Goal: Use online tool/utility: Utilize a website feature to perform a specific function

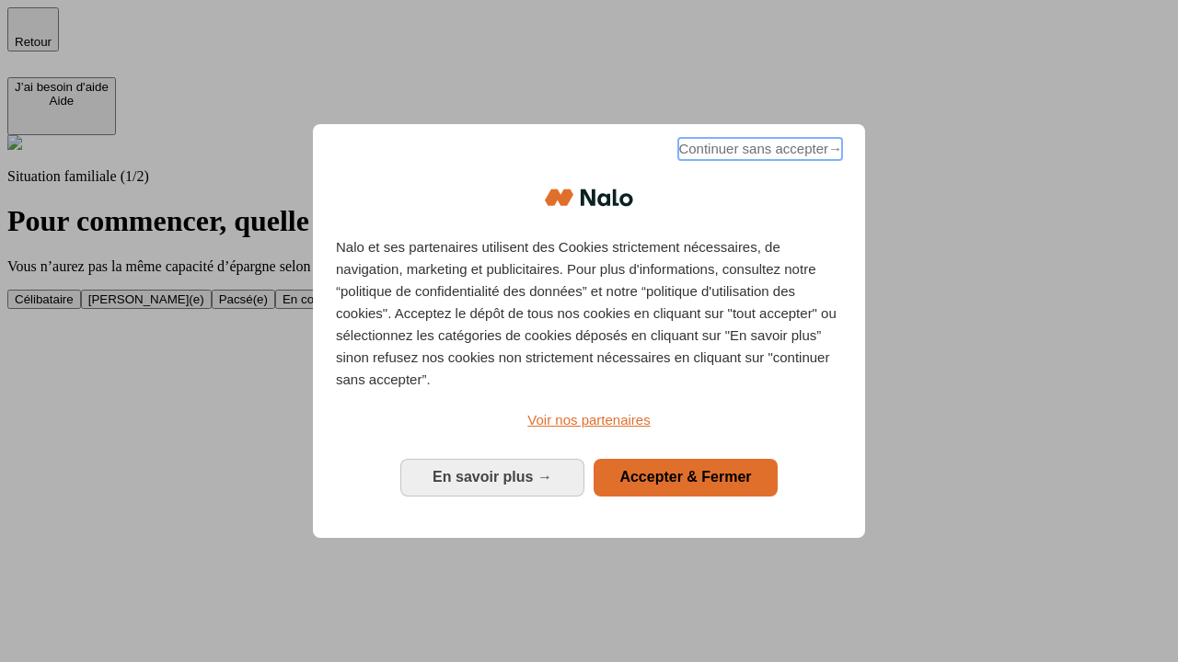
click at [758, 152] on span "Continuer sans accepter →" at bounding box center [760, 149] width 164 height 22
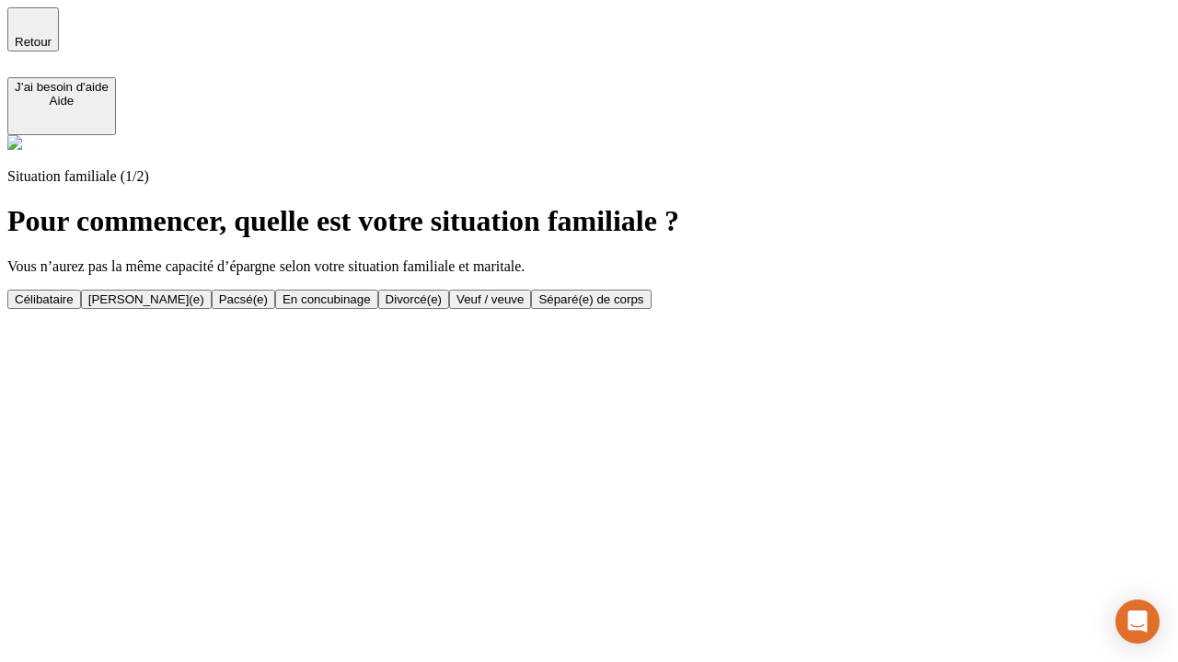
click at [74, 293] on div "Célibataire" at bounding box center [44, 300] width 59 height 14
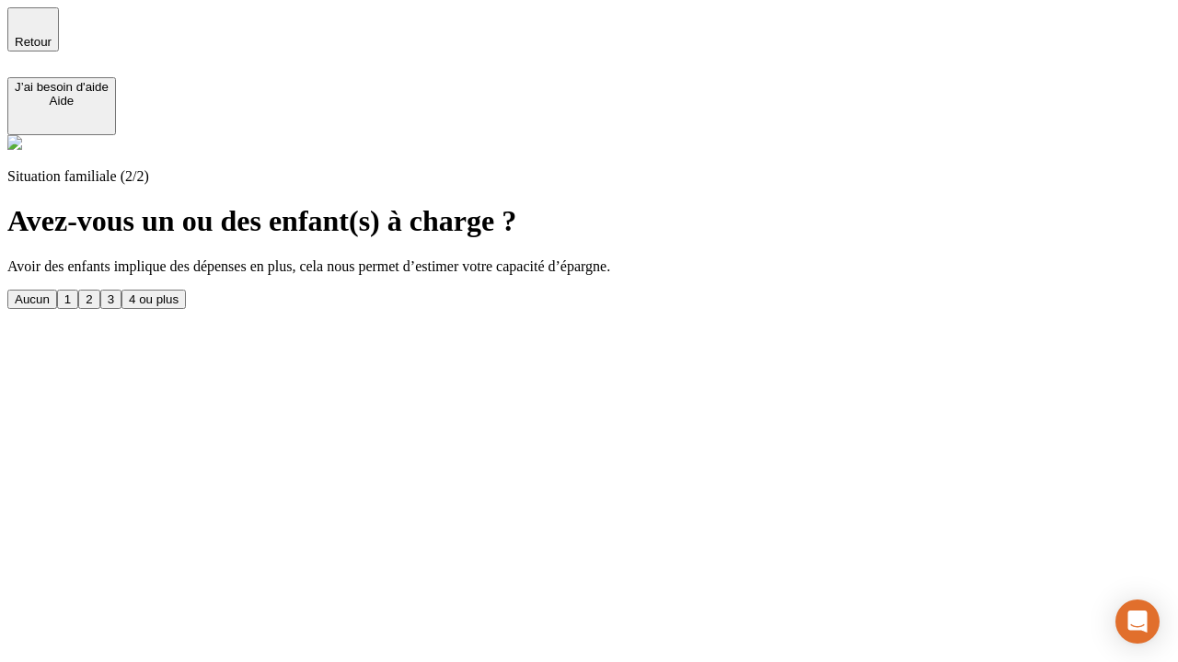
click at [50, 293] on div "Aucun" at bounding box center [32, 300] width 35 height 14
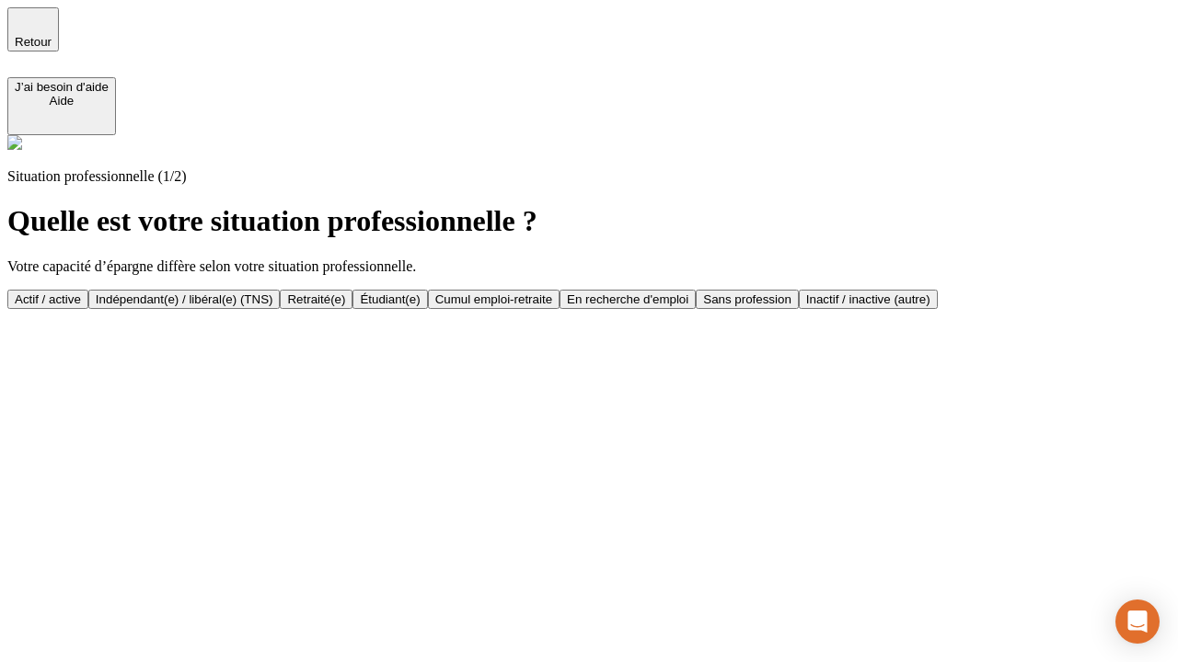
click at [81, 293] on div "Actif / active" at bounding box center [48, 300] width 66 height 14
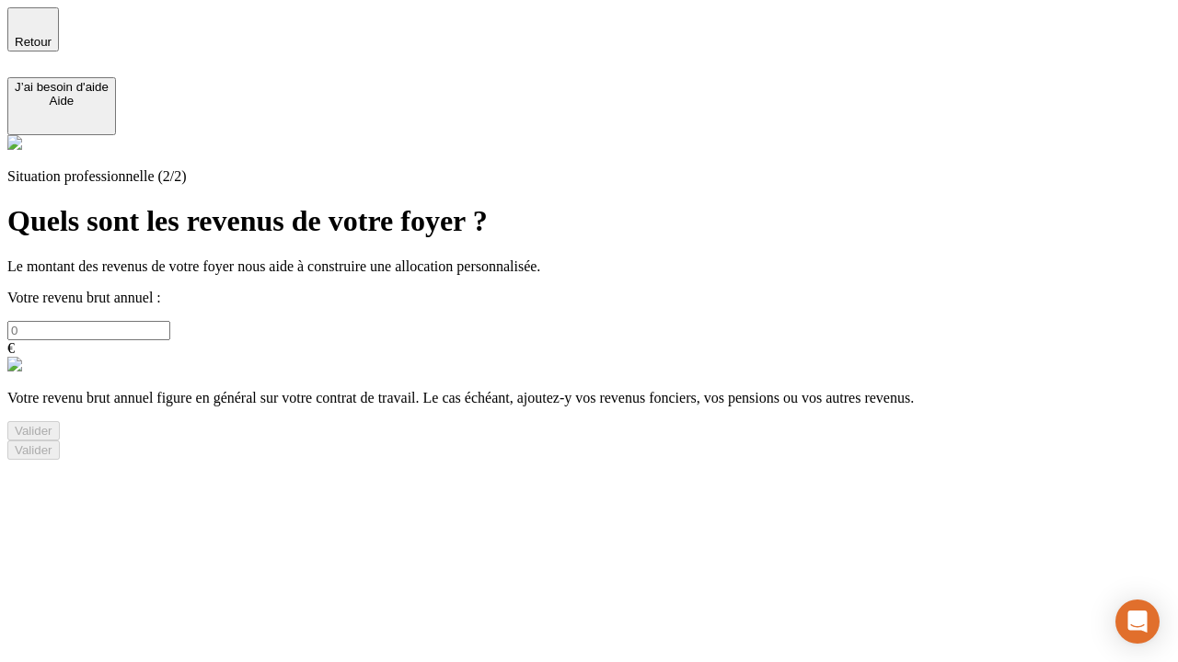
click at [170, 321] on input "text" at bounding box center [88, 330] width 163 height 19
type input "30 000"
click at [52, 438] on div "Valider" at bounding box center [34, 431] width 38 height 14
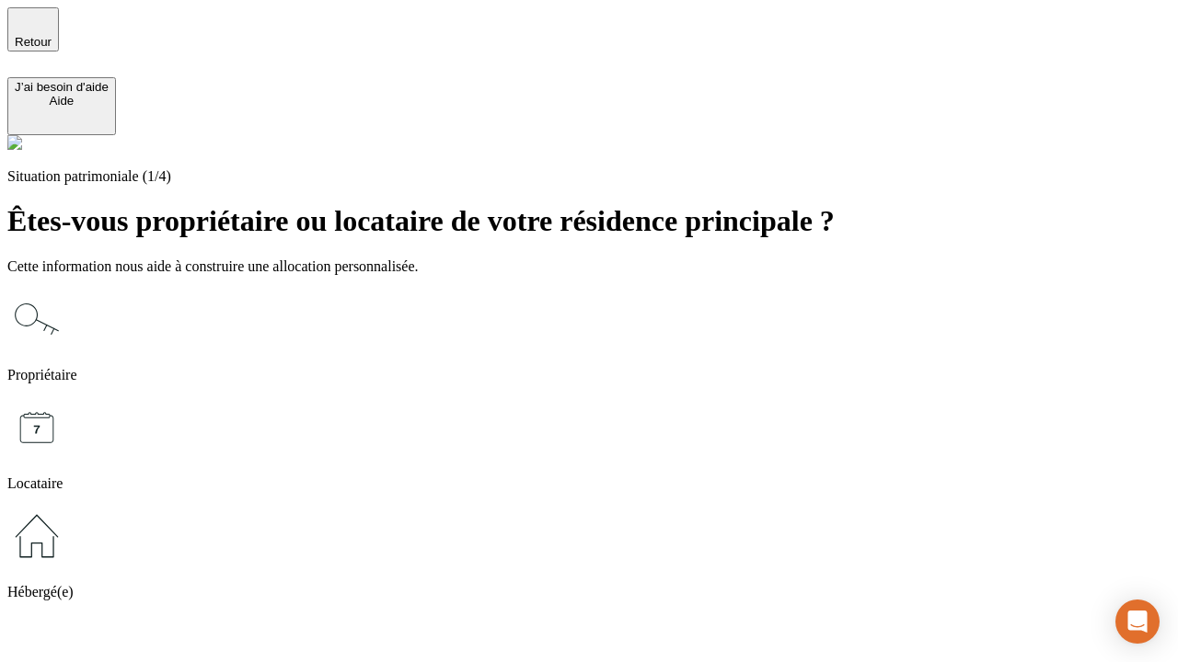
click at [66, 507] on icon at bounding box center [36, 536] width 59 height 59
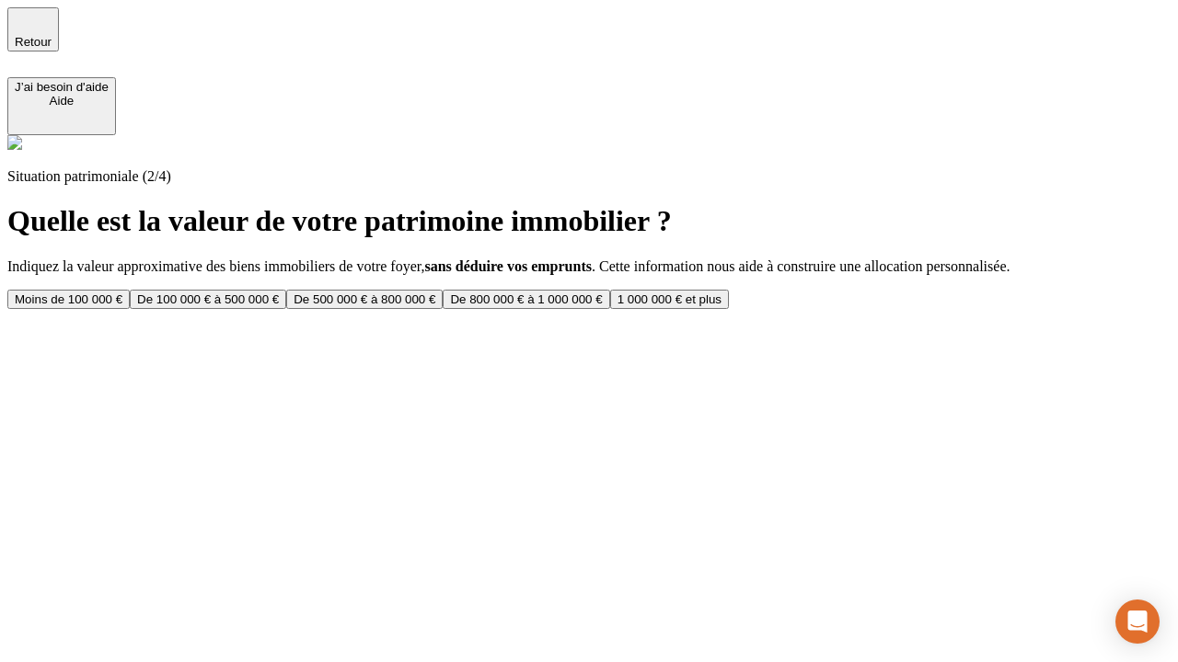
click at [122, 293] on div "Moins de 100 000 €" at bounding box center [69, 300] width 108 height 14
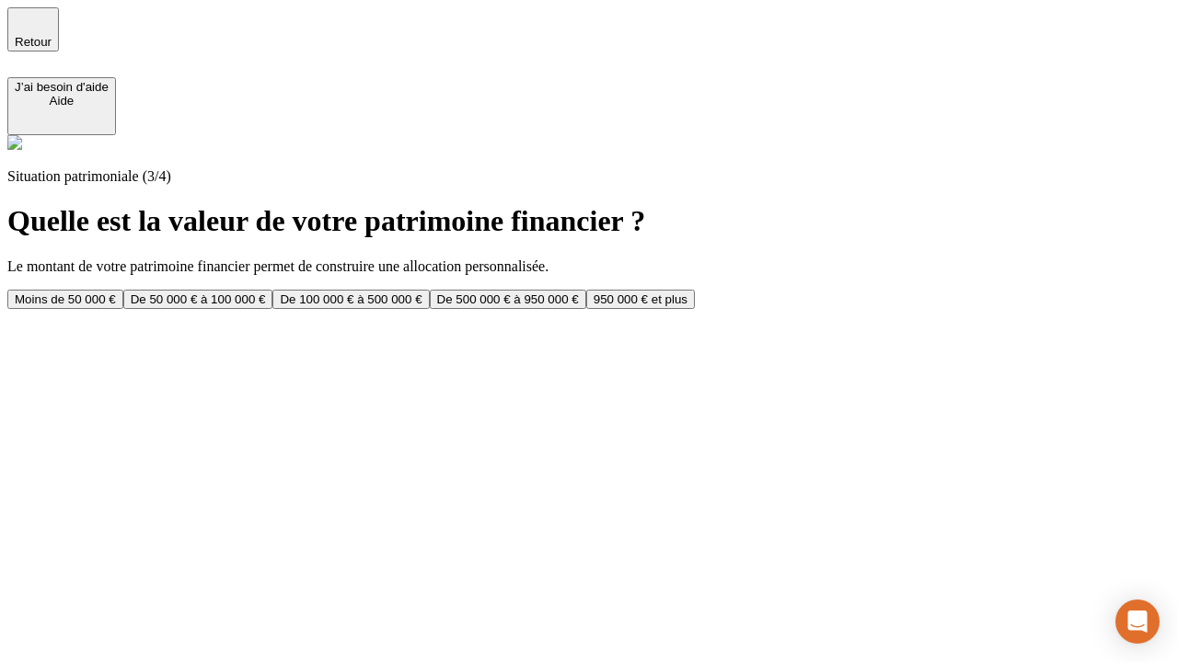
click at [116, 293] on div "Moins de 50 000 €" at bounding box center [65, 300] width 101 height 14
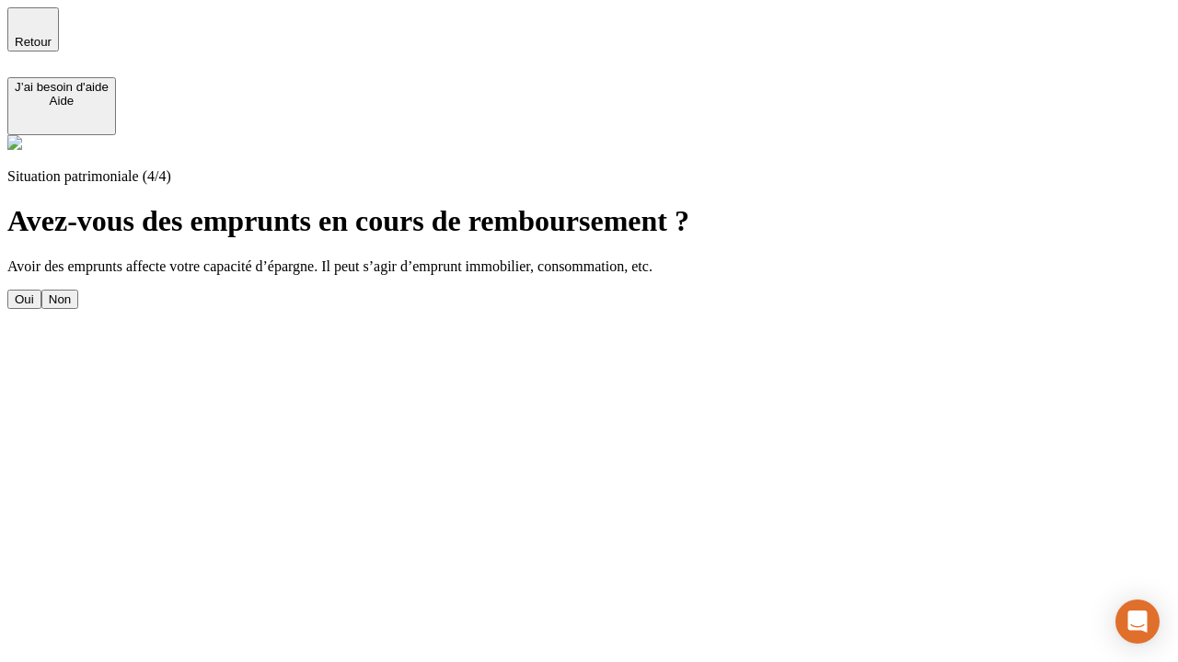
click at [71, 293] on div "Non" at bounding box center [60, 300] width 22 height 14
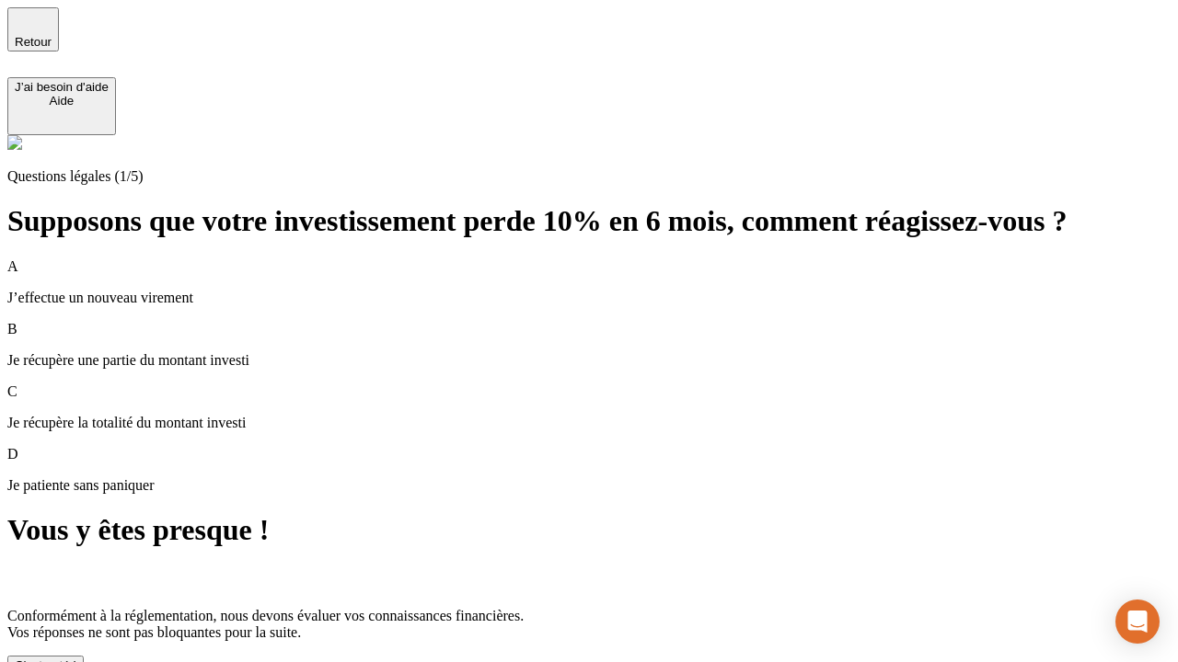
click at [76, 659] on div "C'est noté !" at bounding box center [46, 666] width 62 height 14
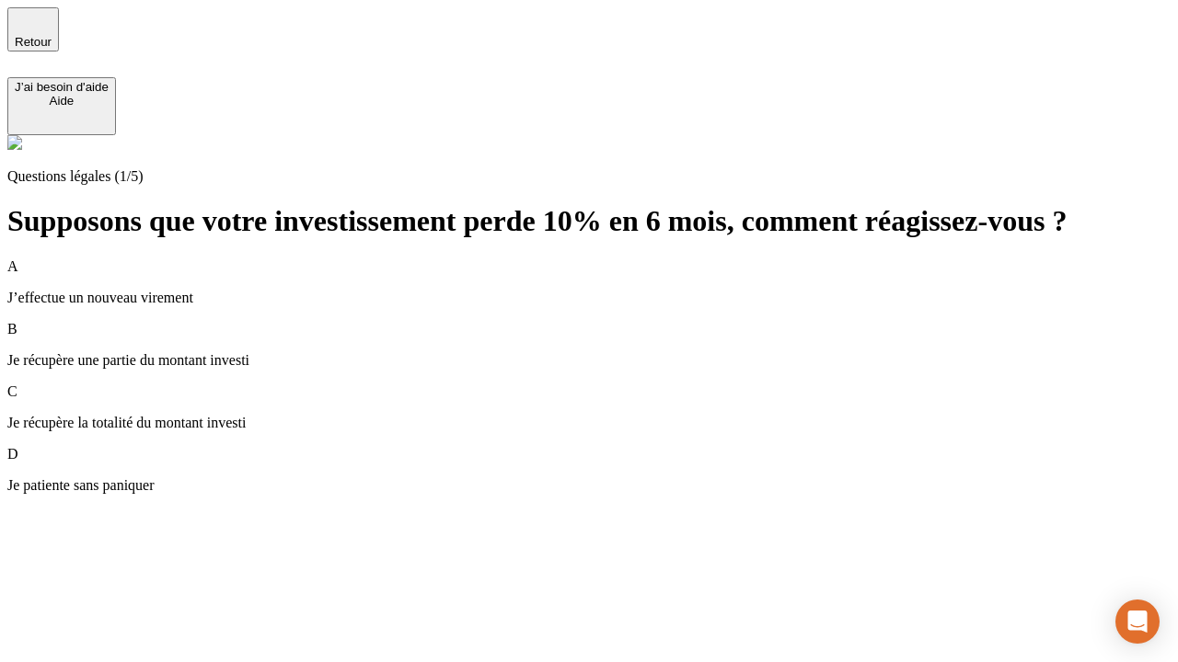
click at [611, 259] on div "A J’effectue un nouveau virement" at bounding box center [588, 283] width 1163 height 48
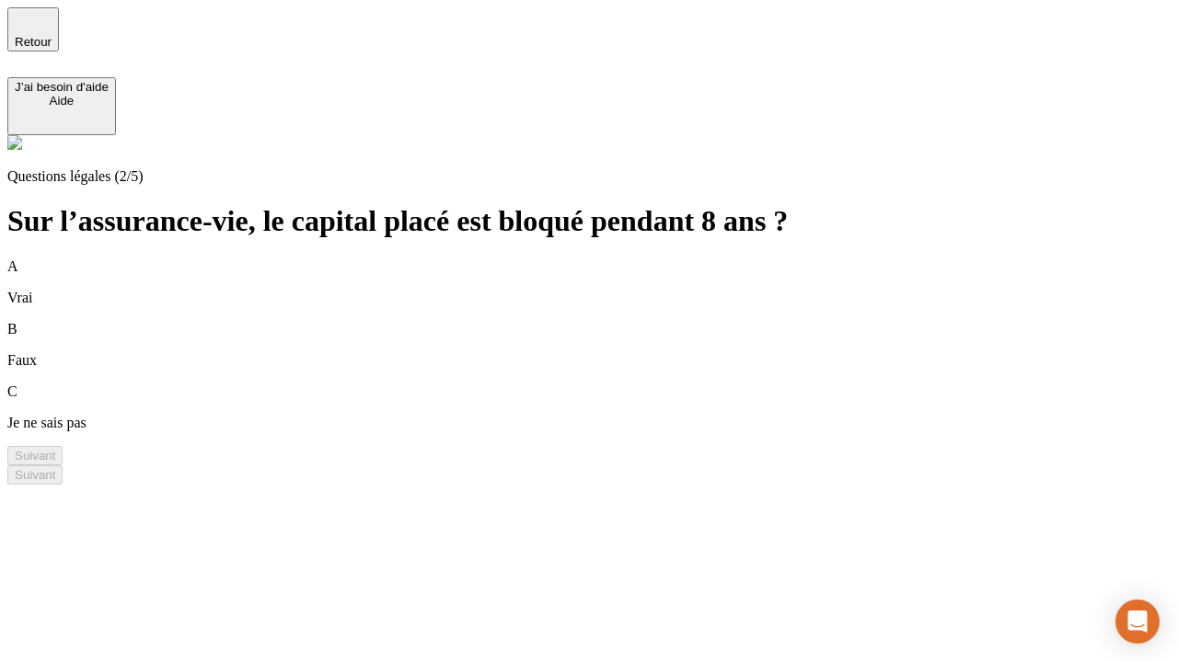
click at [611, 321] on div "B Faux" at bounding box center [588, 345] width 1163 height 48
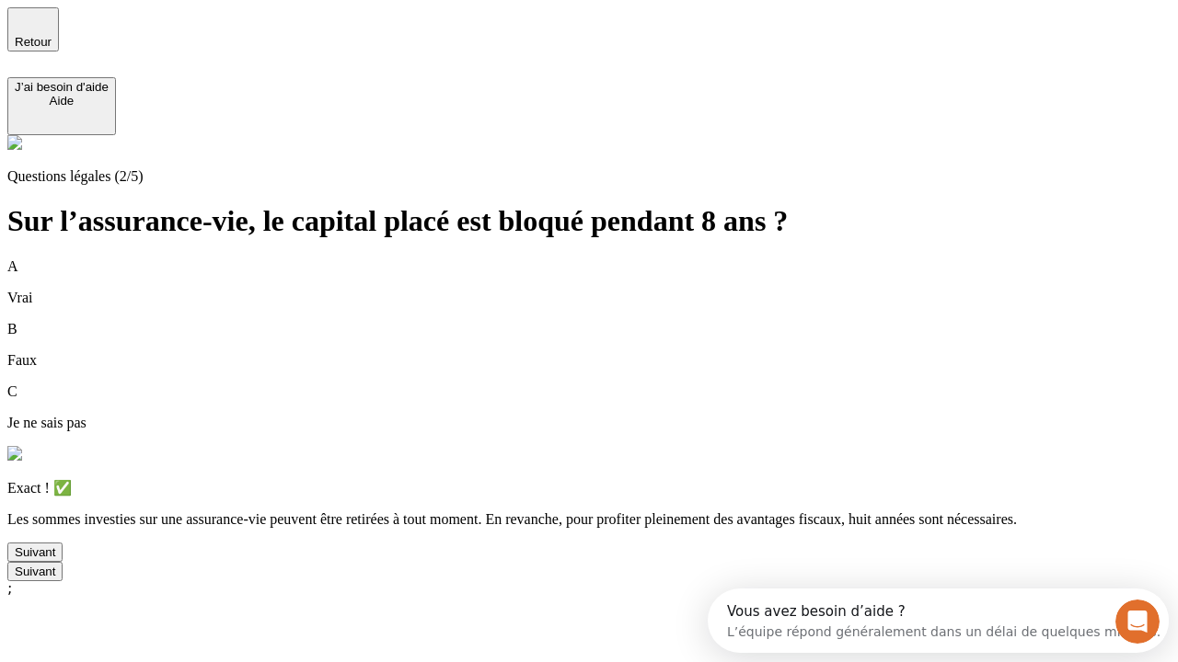
click at [55, 559] on div "Suivant" at bounding box center [35, 553] width 40 height 14
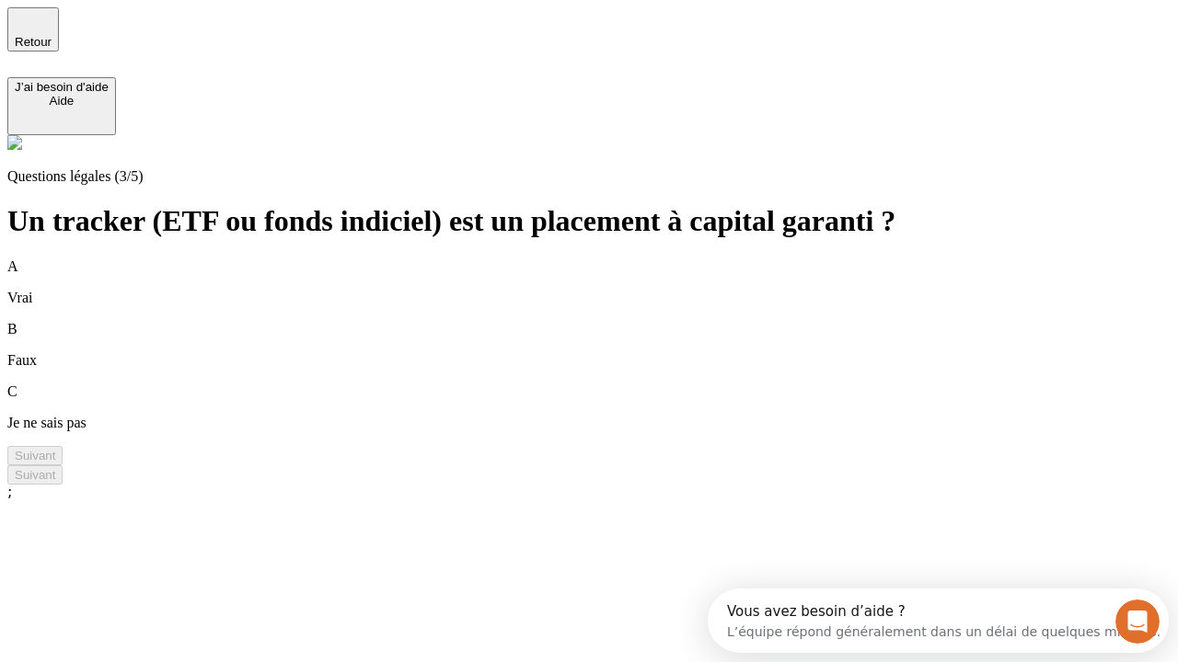
click at [611, 321] on div "B Faux" at bounding box center [588, 345] width 1163 height 48
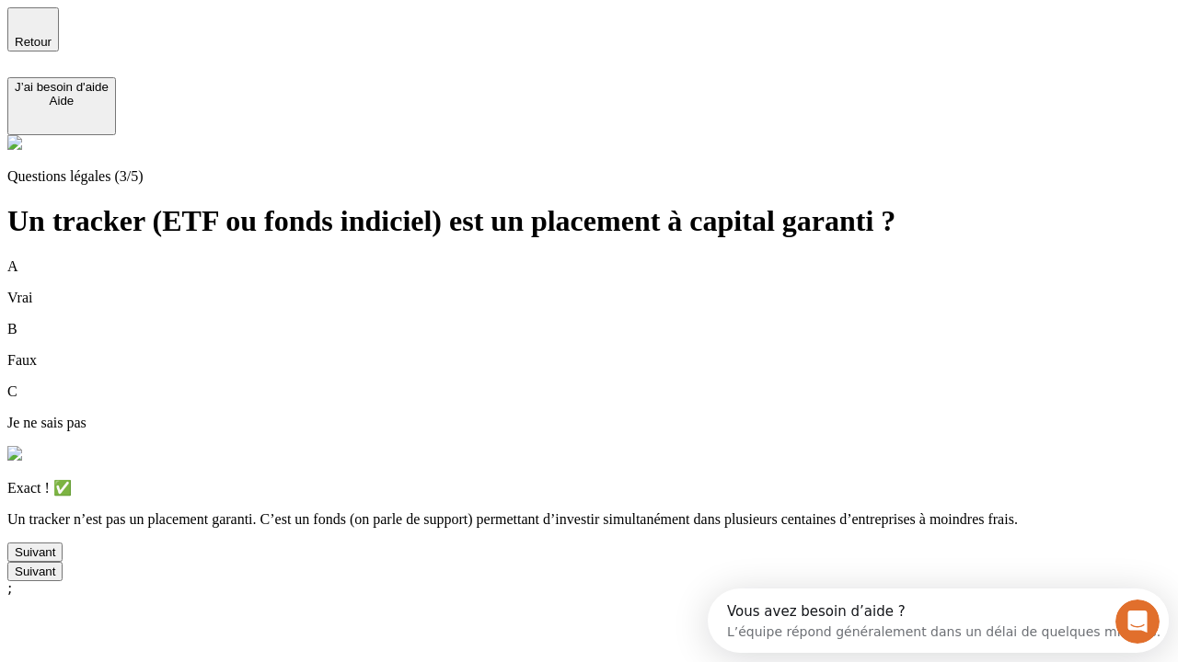
click at [55, 559] on div "Suivant" at bounding box center [35, 553] width 40 height 14
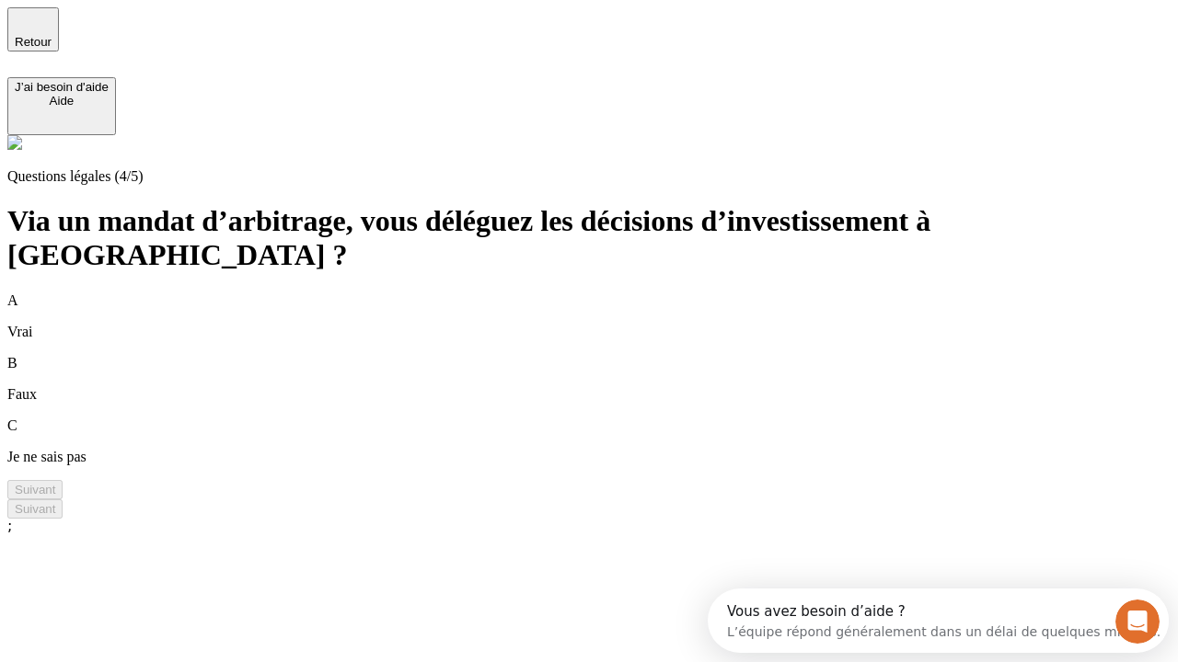
click at [611, 293] on div "A Vrai" at bounding box center [588, 317] width 1163 height 48
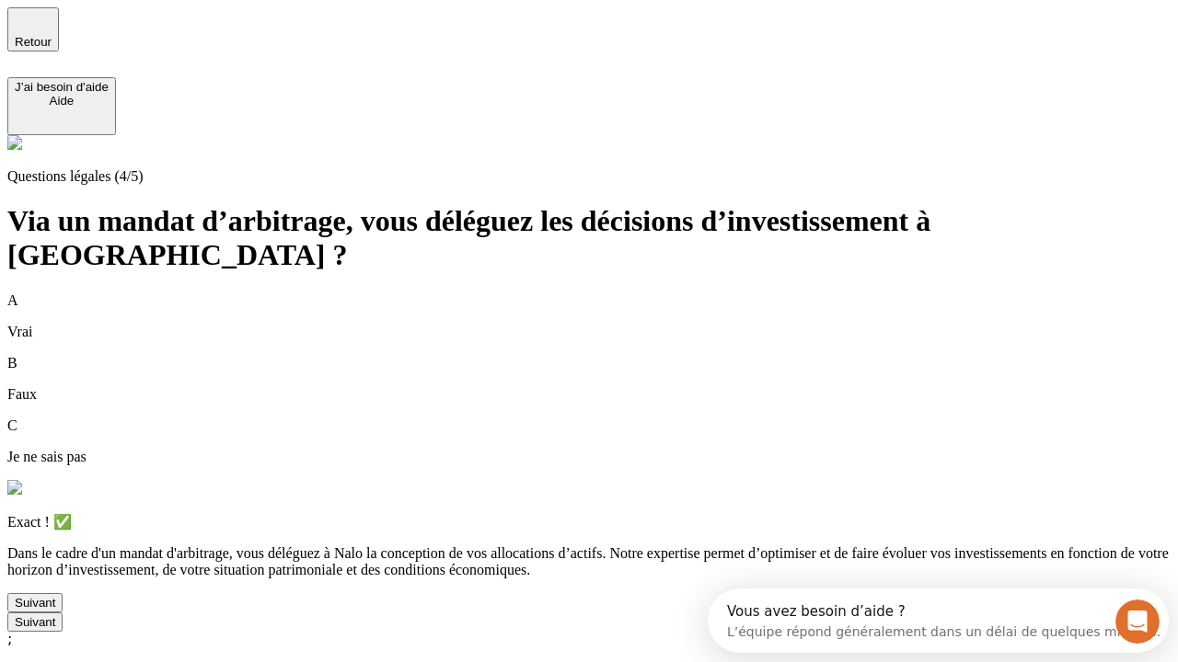
click at [55, 610] on div "Suivant" at bounding box center [35, 603] width 40 height 14
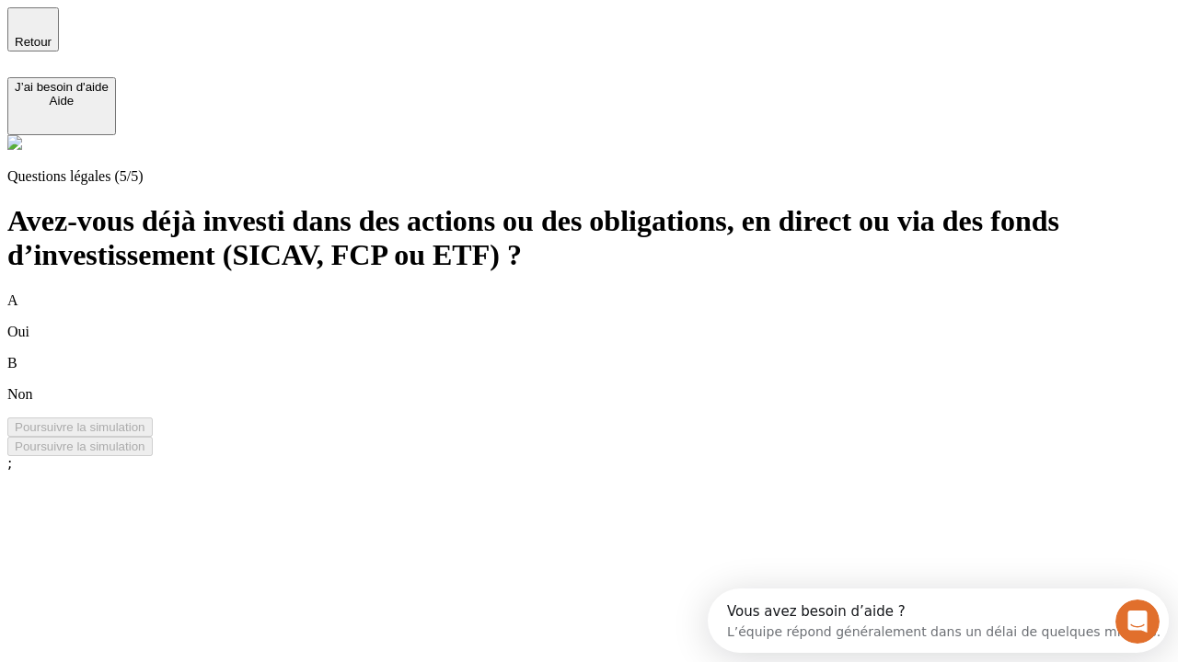
click at [611, 355] on div "B Non" at bounding box center [588, 379] width 1163 height 48
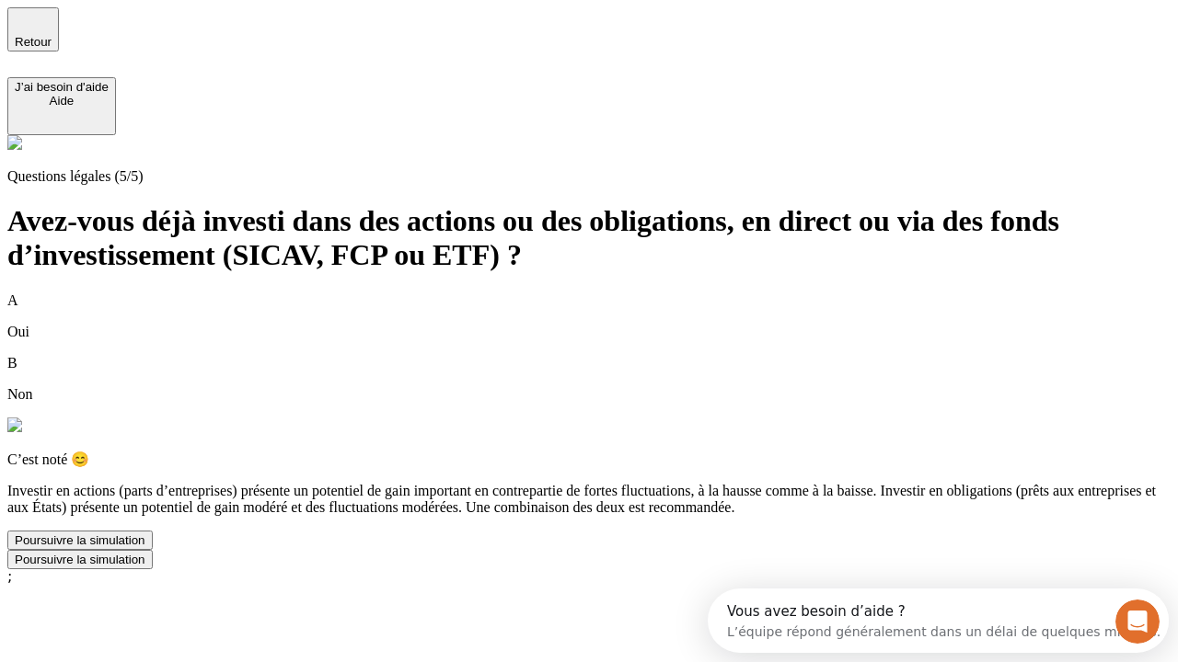
click at [145, 547] on div "Poursuivre la simulation" at bounding box center [80, 541] width 131 height 14
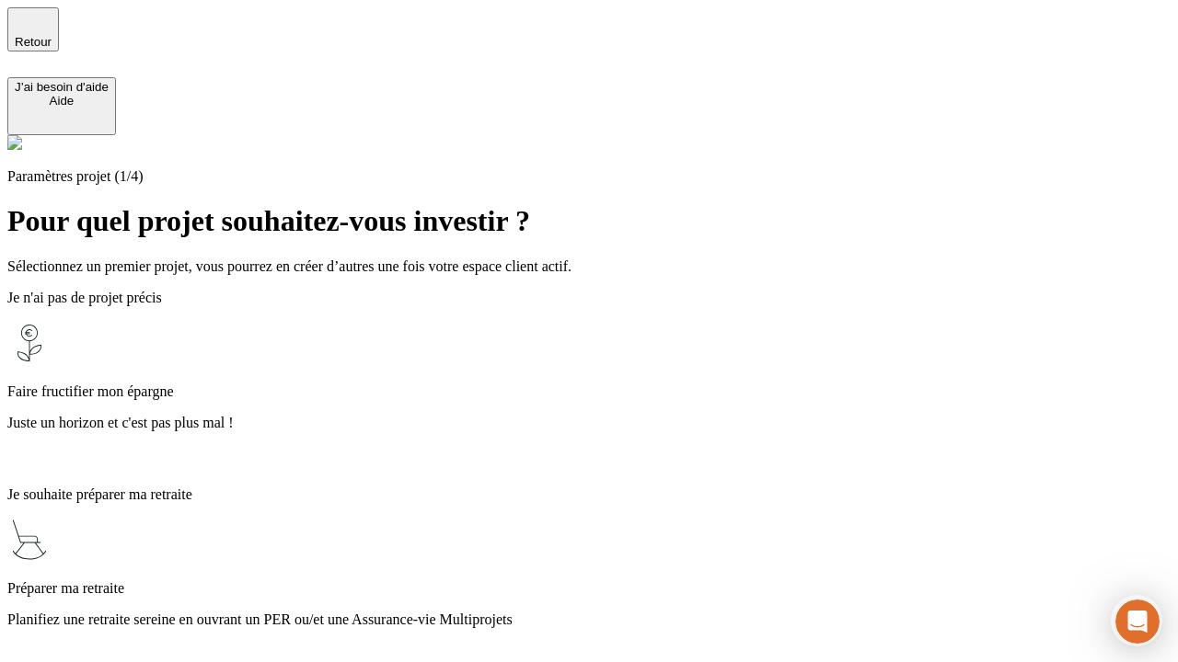
scroll to position [683, 0]
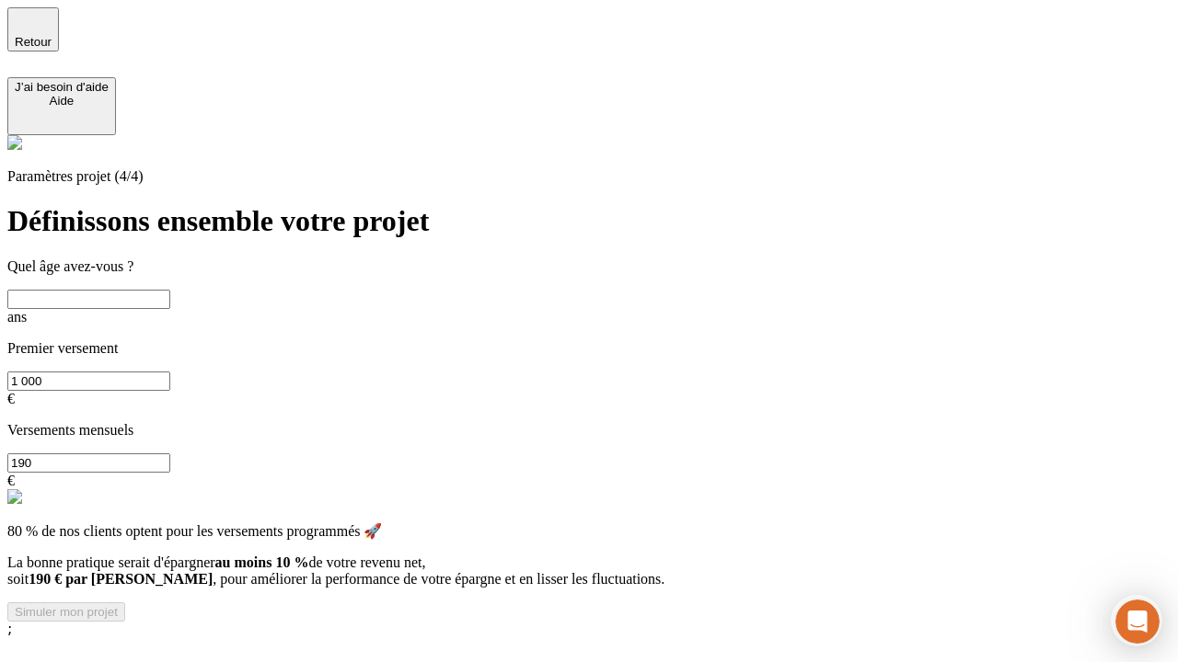
click at [170, 290] on input "text" at bounding box center [88, 299] width 163 height 19
type input "25"
click at [170, 372] on input "1 000" at bounding box center [88, 381] width 163 height 19
type input "10 000"
click at [170, 454] on input "190" at bounding box center [88, 463] width 163 height 19
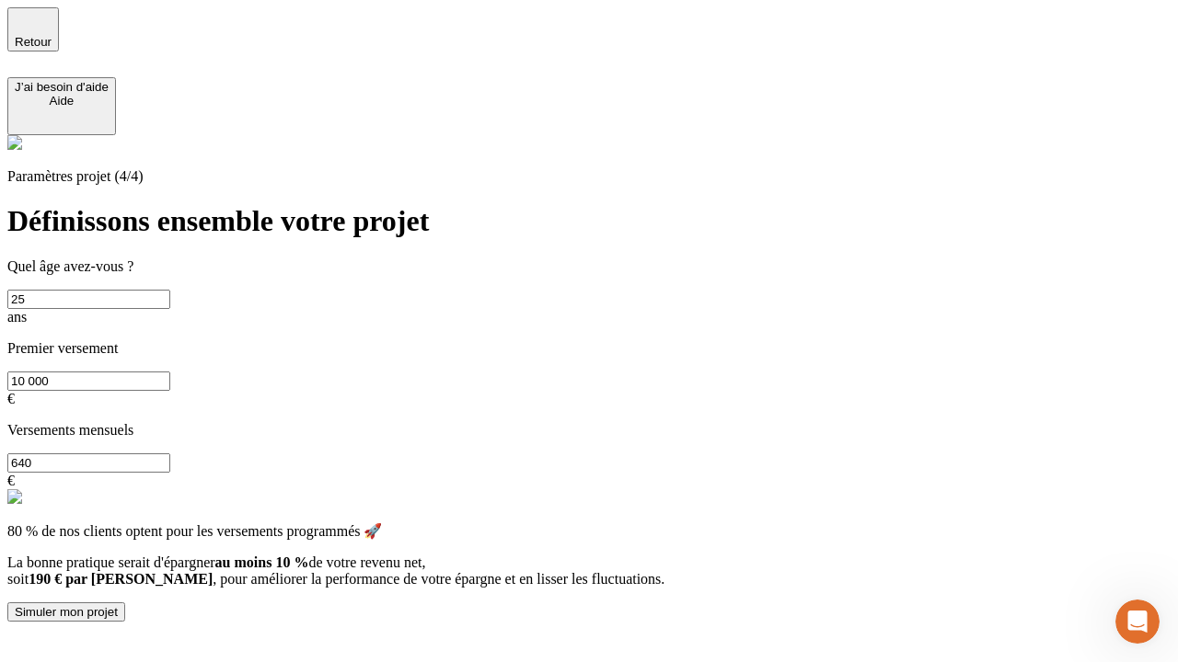
type input "640"
click at [118, 605] on div "Simuler mon projet" at bounding box center [66, 612] width 103 height 14
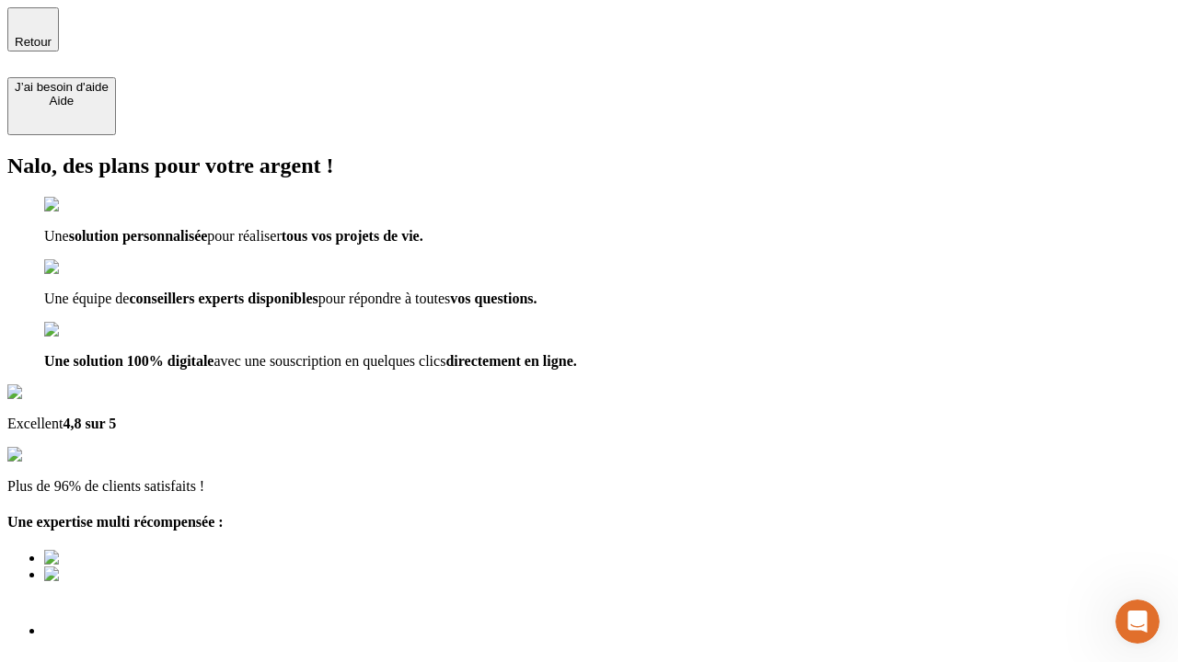
type input "[EMAIL_ADDRESS][PERSON_NAME][DOMAIN_NAME]"
